Goal: Find specific page/section

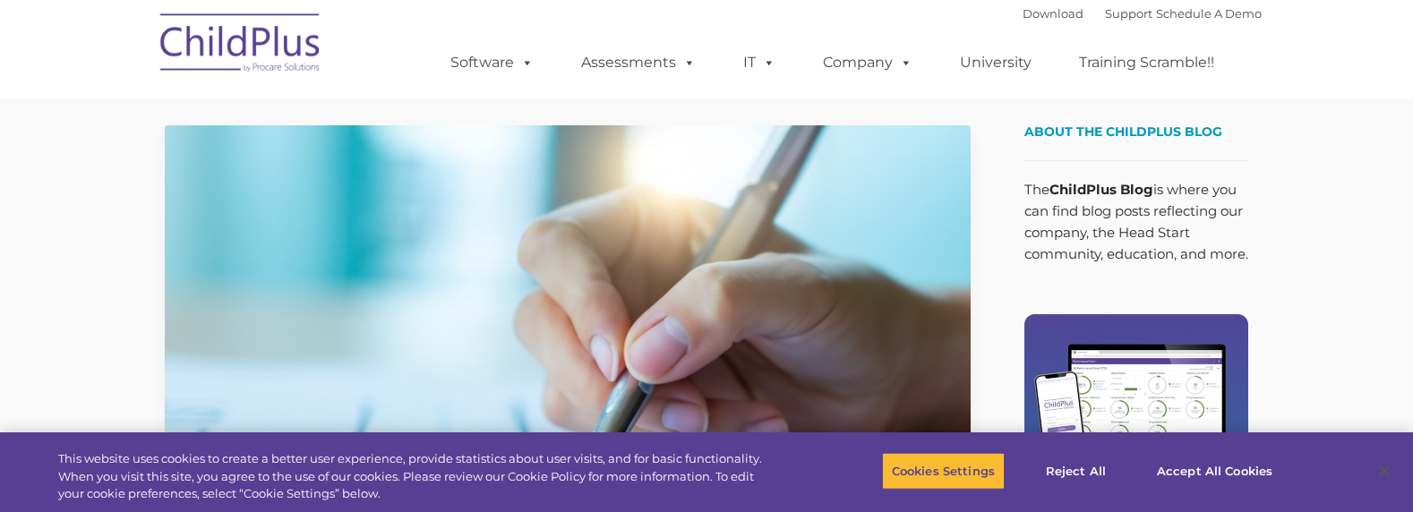
click at [286, 38] on img at bounding box center [240, 46] width 179 height 90
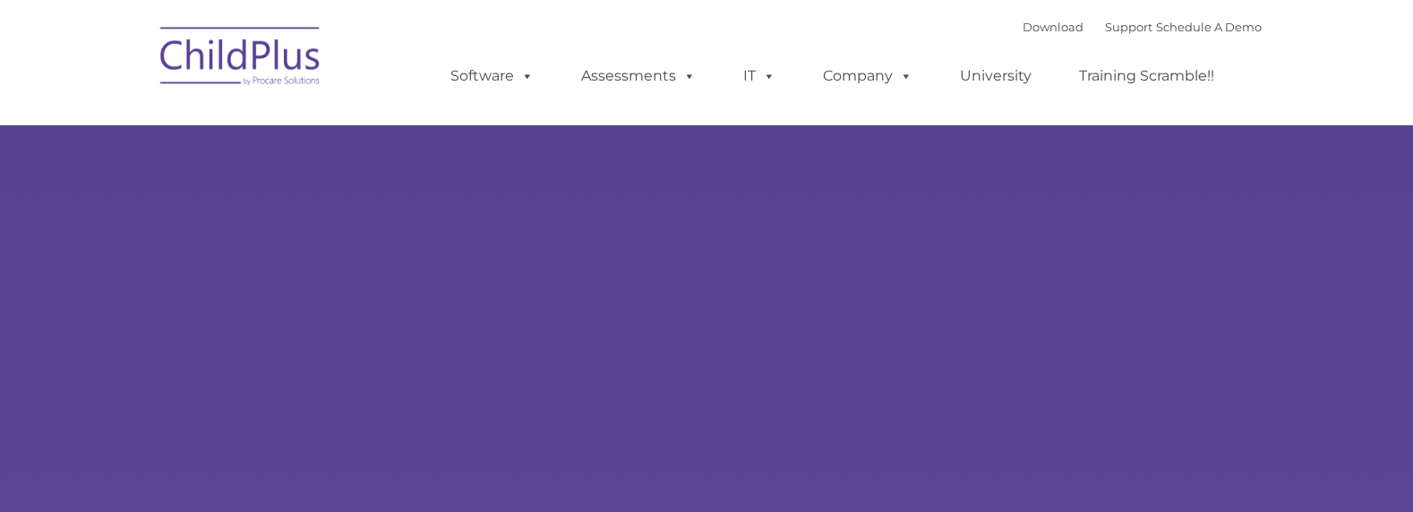
type input ""
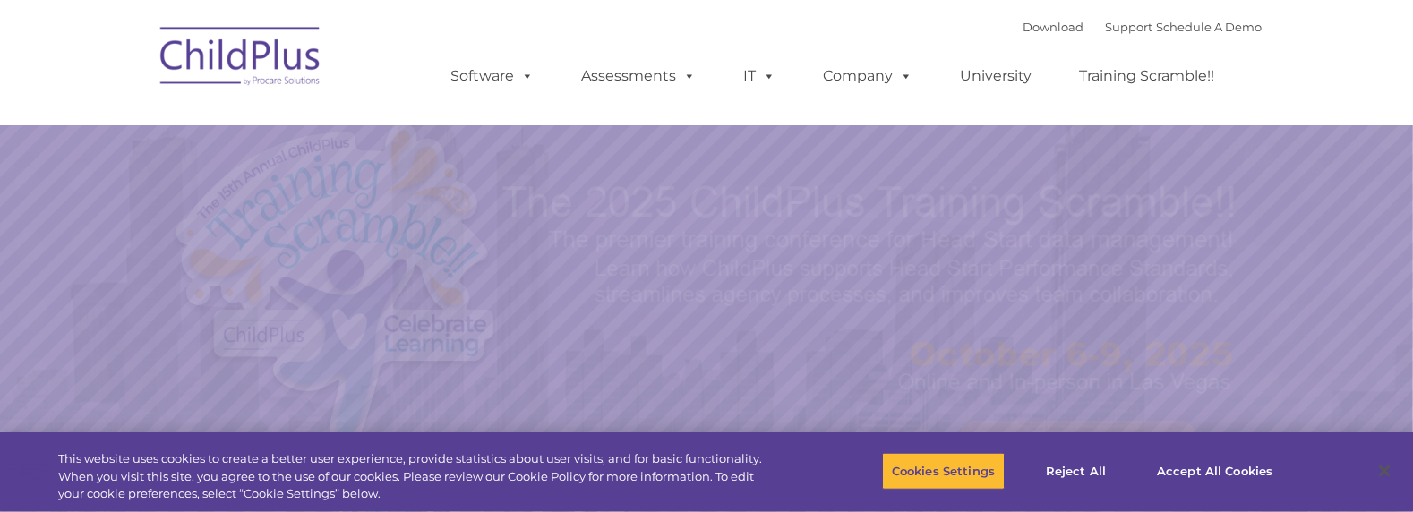
select select "MEDIUM"
